Goal: Task Accomplishment & Management: Use online tool/utility

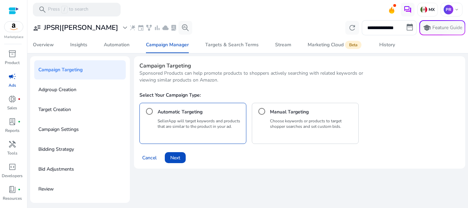
click at [285, 122] on p "Choose keywords or products to target shopper searches and set custom bids." at bounding box center [313, 123] width 86 height 11
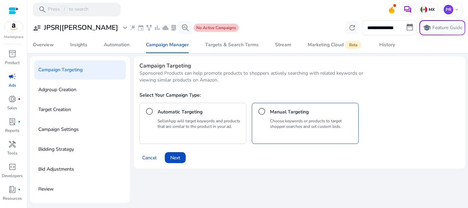
click at [206, 111] on div "Automatic Targeting" at bounding box center [192, 111] width 101 height 14
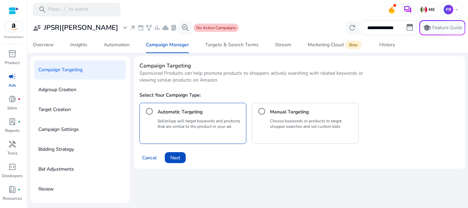
click at [283, 114] on h4 "Manual Targeting" at bounding box center [289, 111] width 39 height 7
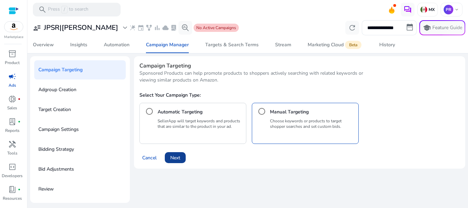
click at [182, 154] on span at bounding box center [175, 157] width 21 height 16
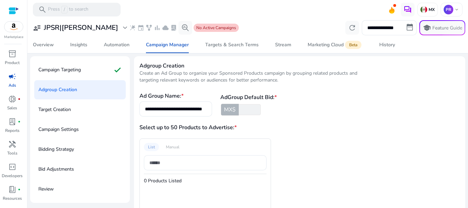
scroll to position [64, 0]
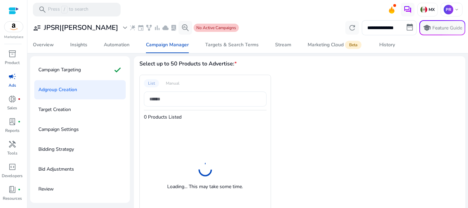
click at [179, 101] on input at bounding box center [205, 99] width 112 height 8
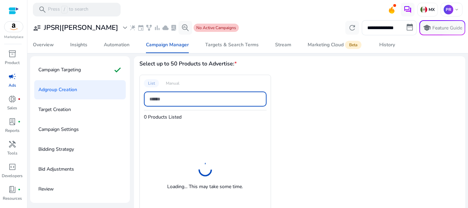
type input "**********"
click at [175, 82] on div "**********" at bounding box center [204, 154] width 131 height 159
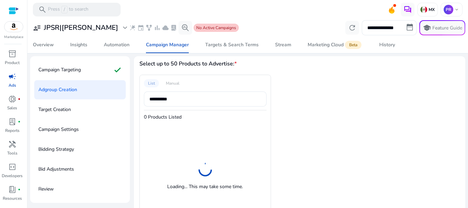
click at [172, 83] on div "**********" at bounding box center [204, 154] width 131 height 159
click at [187, 86] on div "**********" at bounding box center [204, 154] width 131 height 159
click at [174, 64] on h3 "Select up to 50 Products to Advertise: *" at bounding box center [219, 64] width 160 height 8
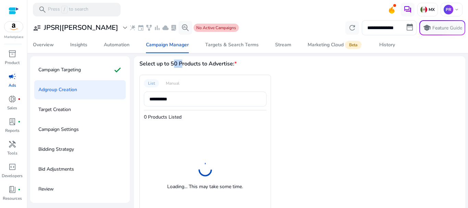
click at [174, 64] on h3 "Select up to 50 Products to Advertise: *" at bounding box center [219, 64] width 160 height 8
click at [183, 65] on h3 "Select up to 50 Products to Advertise: *" at bounding box center [219, 64] width 160 height 8
click at [219, 63] on h3 "Select up to 50 Products to Advertise: *" at bounding box center [219, 64] width 160 height 8
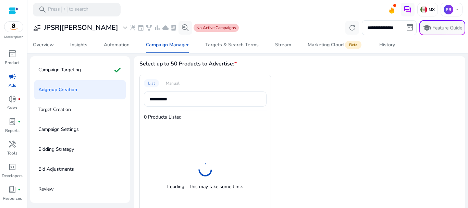
click at [213, 76] on div "**********" at bounding box center [204, 154] width 131 height 159
click at [184, 63] on h3 "Select up to 50 Products to Advertise: *" at bounding box center [219, 64] width 160 height 8
click at [203, 64] on h3 "Select up to 50 Products to Advertise: *" at bounding box center [219, 64] width 160 height 8
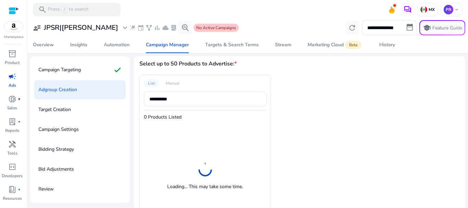
click at [212, 63] on h3 "Select up to 50 Products to Advertise: *" at bounding box center [219, 64] width 160 height 8
click at [143, 64] on h3 "Select up to 50 Products to Advertise: *" at bounding box center [219, 64] width 160 height 8
click at [159, 64] on h3 "Select up to 50 Products to Advertise: *" at bounding box center [219, 64] width 160 height 8
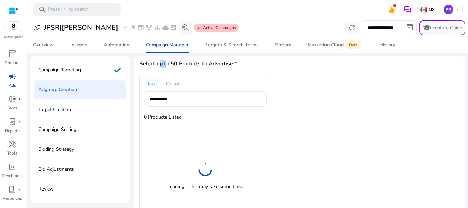
click at [159, 64] on h3 "Select up to 50 Products to Advertise: *" at bounding box center [219, 64] width 160 height 8
click at [173, 63] on h3 "Select up to 50 Products to Advertise: *" at bounding box center [219, 64] width 160 height 8
click at [182, 63] on h3 "Select up to 50 Products to Advertise: *" at bounding box center [219, 64] width 160 height 8
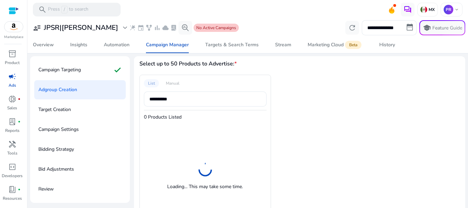
click at [214, 63] on h3 "Select up to 50 Products to Advertise: *" at bounding box center [219, 64] width 160 height 8
click at [183, 65] on h3 "Select up to 50 Products to Advertise: *" at bounding box center [219, 64] width 160 height 8
click at [183, 64] on h3 "Select up to 50 Products to Advertise: *" at bounding box center [219, 64] width 160 height 8
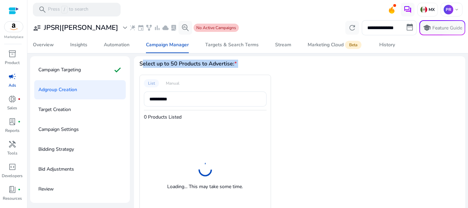
click at [220, 64] on h3 "Select up to 50 Products to Advertise: *" at bounding box center [219, 64] width 160 height 8
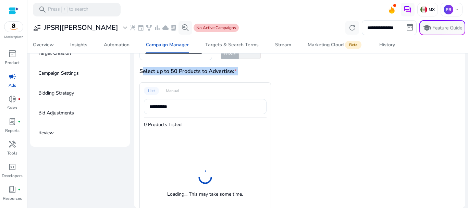
click at [216, 72] on h3 "Select up to 50 Products to Advertise: *" at bounding box center [219, 71] width 160 height 8
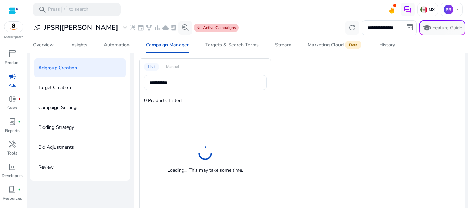
scroll to position [64, 0]
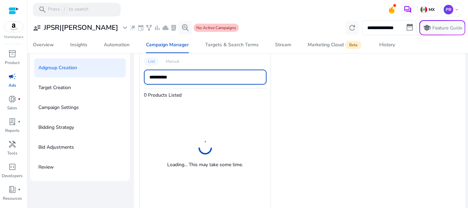
drag, startPoint x: 193, startPoint y: 77, endPoint x: 129, endPoint y: 75, distance: 63.7
click at [129, 75] on div "**********" at bounding box center [247, 138] width 435 height 208
click at [311, 84] on div "List Manual 0 Products Listed Loading... This may take some time." at bounding box center [270, 132] width 263 height 159
